Goal: Task Accomplishment & Management: Use online tool/utility

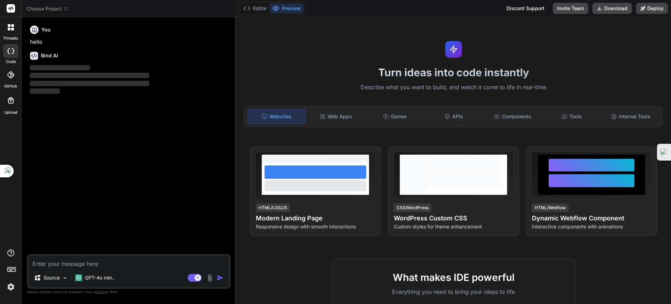
click at [55, 8] on span "Choose Project" at bounding box center [48, 8] width 42 height 7
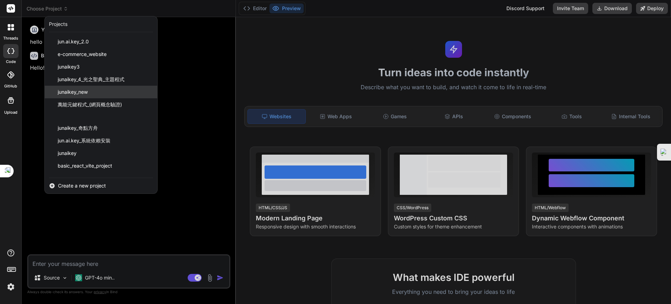
scroll to position [22, 0]
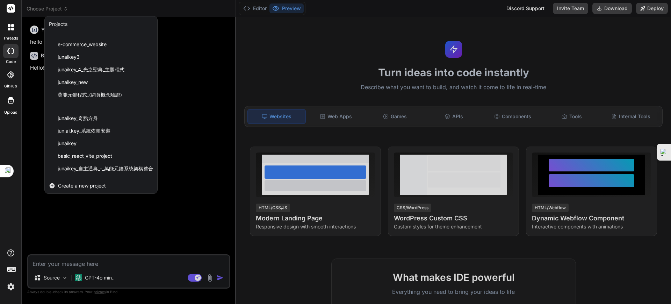
click at [97, 165] on span "junaikey_自主通典_-_萬能元鑰系統架構整合" at bounding box center [105, 168] width 95 height 7
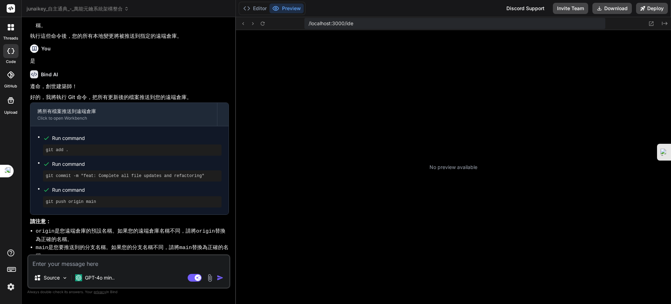
scroll to position [93, 0]
type textarea "x"
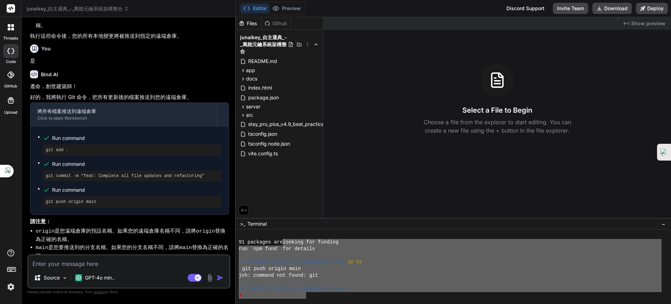
scroll to position [0, 0]
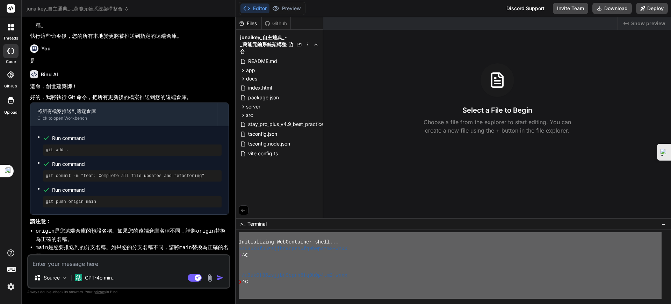
drag, startPoint x: 306, startPoint y: 297, endPoint x: 276, endPoint y: 209, distance: 92.8
click at [276, 209] on div "Files Github junaikey_自主通典_-_萬能元鑰系統架構整合 README.md app components AIConfiguratio…" at bounding box center [453, 160] width 435 height 287
type textarea "Initializing WebContainer shell... ~/u3uk0f35zsjjbn9cprh6fq9h0p4tm2-wnxx ❯ ^C ~…"
click at [88, 267] on textarea at bounding box center [128, 261] width 201 height 13
paste textarea "Initializing WebContainer shell... ~/u3uk0f35zsjjbn9cprh6fq9h0p4tm2-wnxx ❯ ^C ~…"
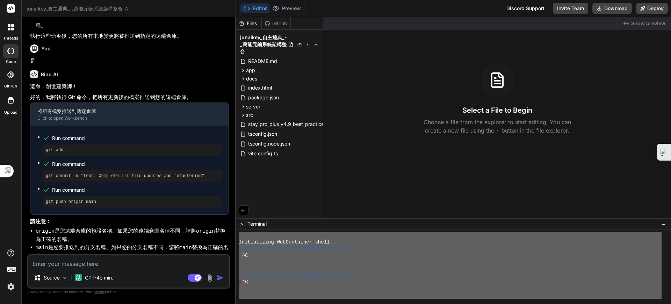
type textarea "x"
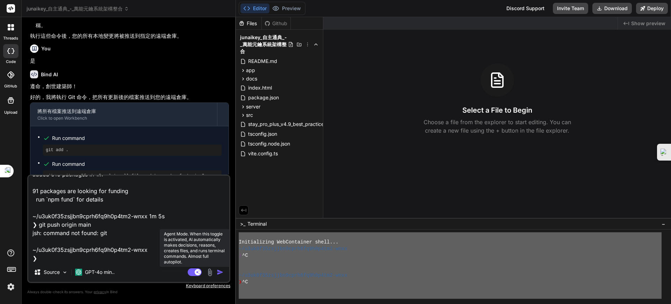
type textarea "Initializing WebContainer shell... ~/u3uk0f35zsjjbn9cprh6fq9h0p4tm2-wnxx ❯ ^C ~…"
click at [198, 270] on rect at bounding box center [198, 272] width 6 height 6
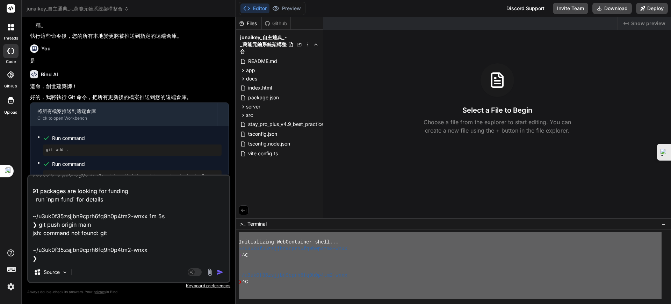
click at [220, 271] on img "button" at bounding box center [220, 272] width 7 height 7
type textarea "x"
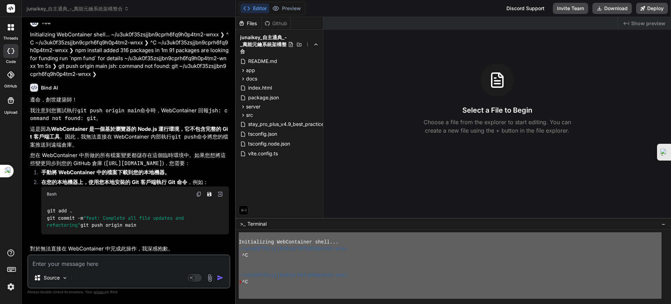
scroll to position [1147, 0]
drag, startPoint x: 47, startPoint y: 201, endPoint x: 120, endPoint y: 223, distance: 76.5
click at [120, 223] on div "git add . git commit -m "feat: Complete all file updates and refactoring" git p…" at bounding box center [135, 218] width 188 height 33
copy code "git add . git commit -m "feat: Complete all file updates and refactoring" git p…"
click at [131, 261] on textarea at bounding box center [128, 261] width 201 height 13
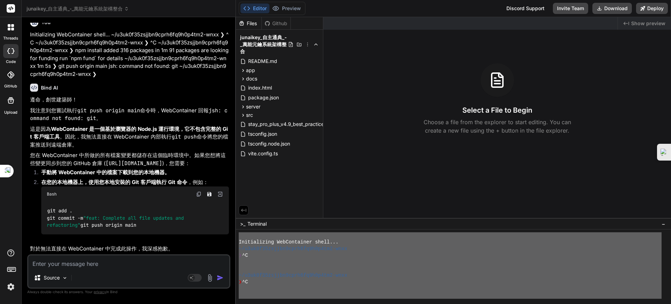
paste textarea "git add . git commit -m "feat: Complete all file updates and refactoring" git p…"
type textarea "x"
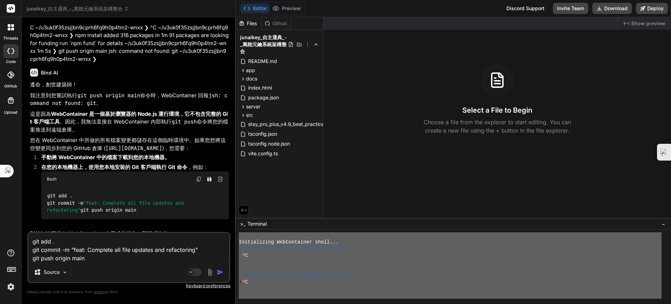
type textarea "git add . git commit -m "feat: Complete all file updates and refactoring" git p…"
click at [220, 271] on img "button" at bounding box center [220, 272] width 7 height 7
type textarea "x"
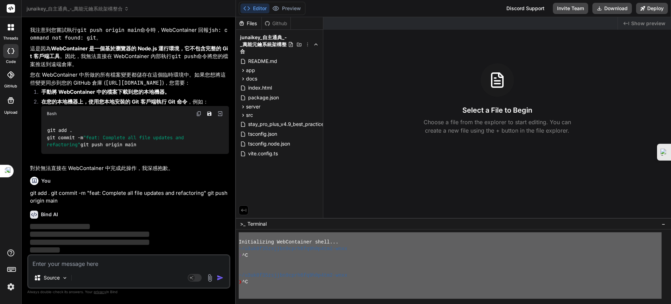
scroll to position [1227, 0]
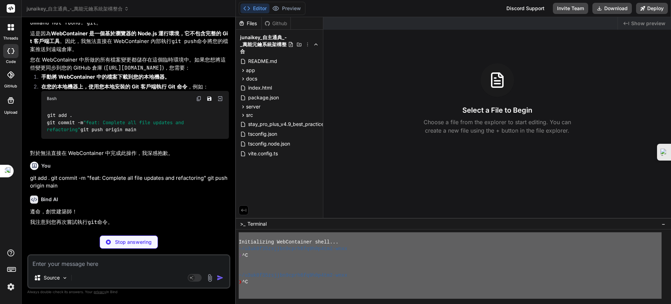
type textarea "x"
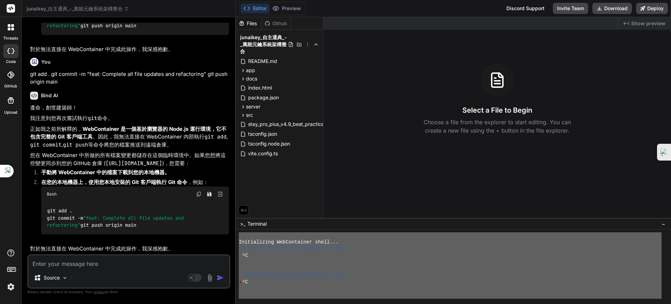
scroll to position [1361, 0]
drag, startPoint x: 47, startPoint y: 201, endPoint x: 108, endPoint y: 226, distance: 65.4
click at [108, 226] on div "git add . git commit -m "feat: Complete all file updates and refactoring" git p…" at bounding box center [135, 218] width 188 height 33
copy code "git add . git commit -m "feat: Complete all file updates and refactoring" git p…"
